Goal: Task Accomplishment & Management: Use online tool/utility

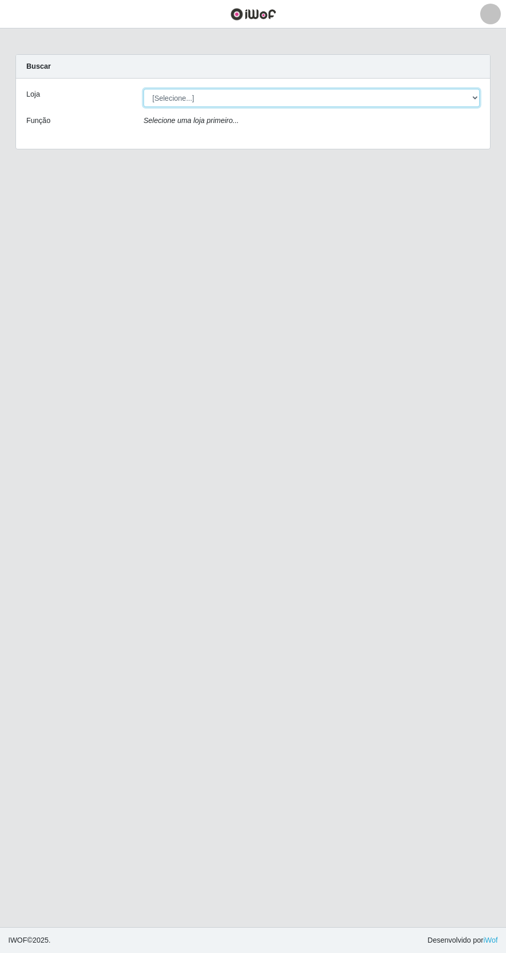
click at [254, 98] on select "[Selecione...] Extrabom - Loja 05 [GEOGRAPHIC_DATA]" at bounding box center [312, 98] width 336 height 18
select select "494"
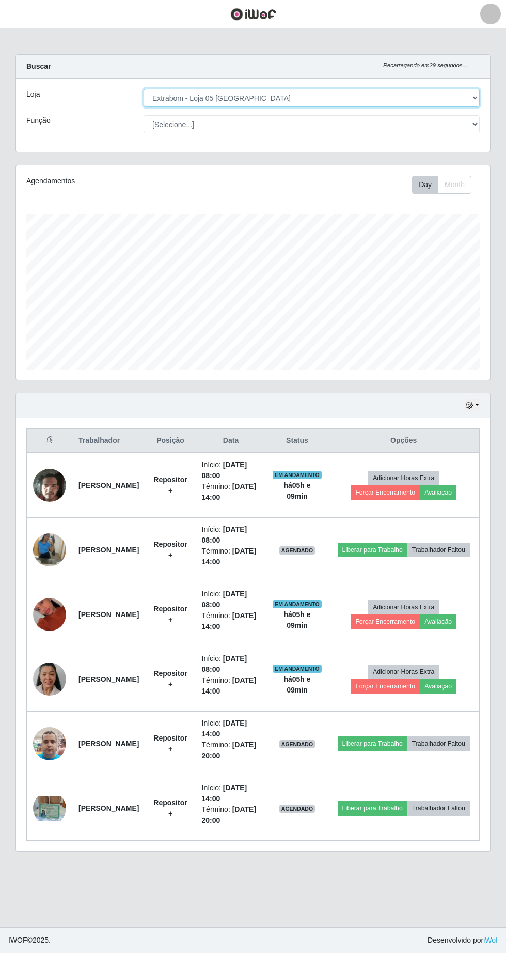
scroll to position [214, 474]
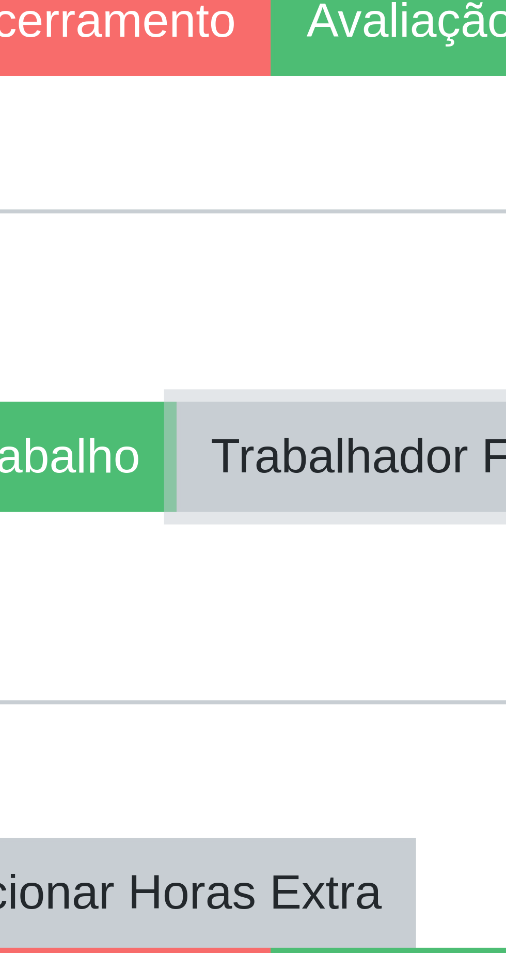
click at [425, 557] on button "Trabalhador Faltou" at bounding box center [439, 550] width 63 height 14
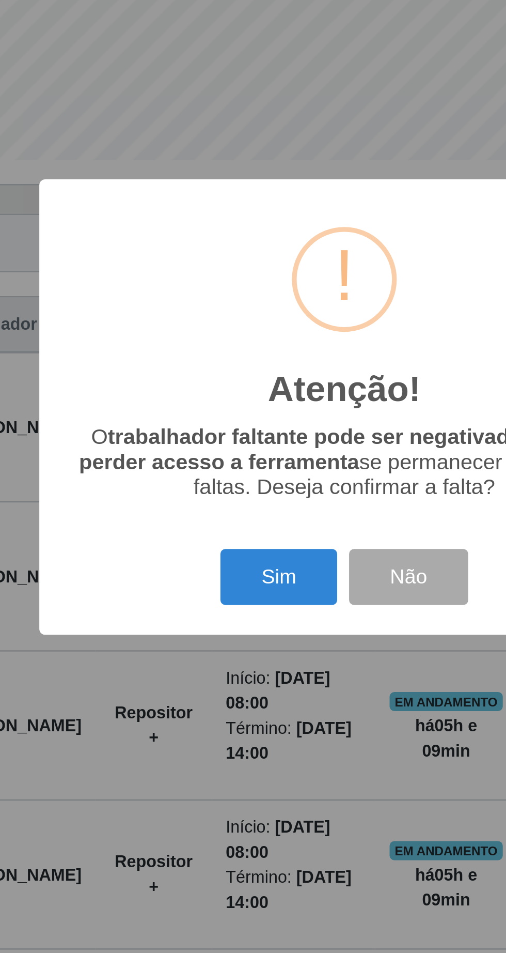
click at [223, 544] on button "Sim" at bounding box center [224, 550] width 50 height 24
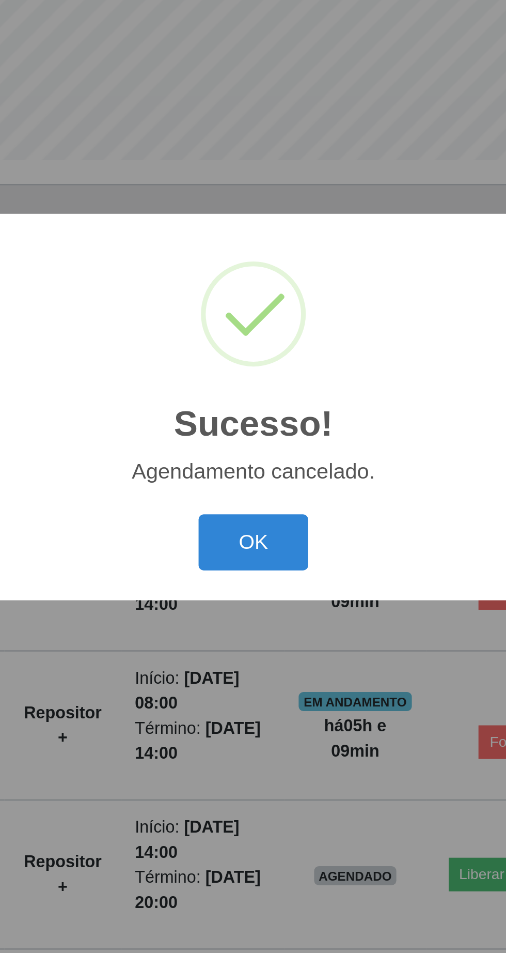
click at [258, 538] on button "OK" at bounding box center [253, 535] width 48 height 24
